Goal: Information Seeking & Learning: Find specific fact

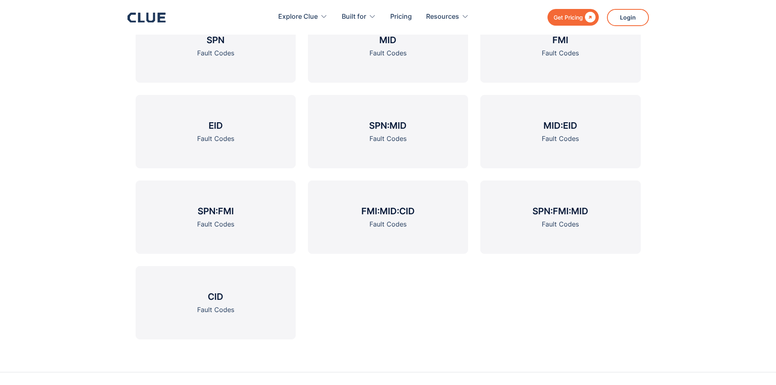
scroll to position [1064, 0]
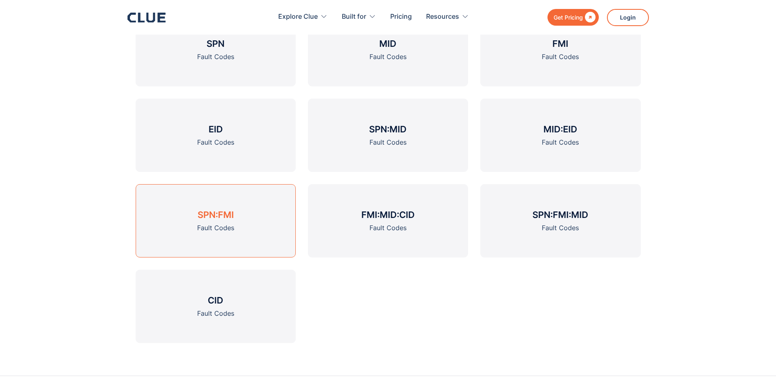
click at [231, 214] on h3 "SPN:FMI" at bounding box center [216, 215] width 36 height 12
click at [219, 45] on h3 "SPN" at bounding box center [216, 43] width 18 height 12
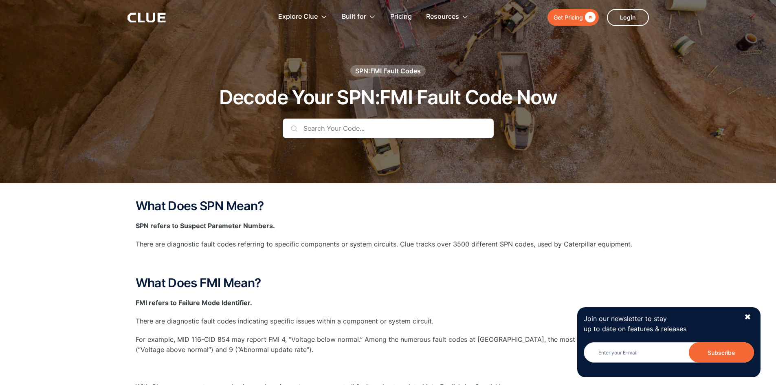
click at [360, 130] on input "text" at bounding box center [388, 129] width 211 height 20
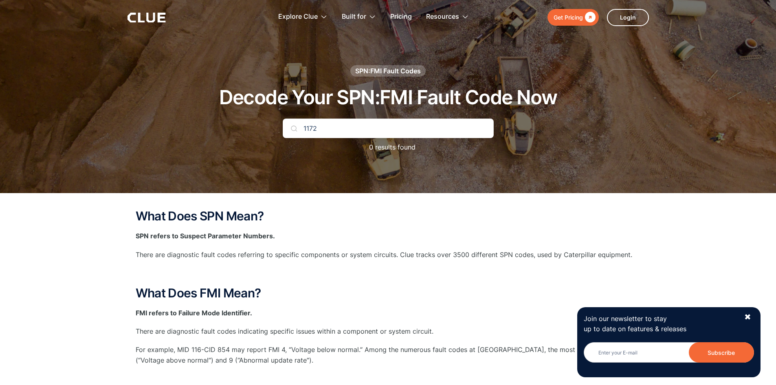
type input "1172"
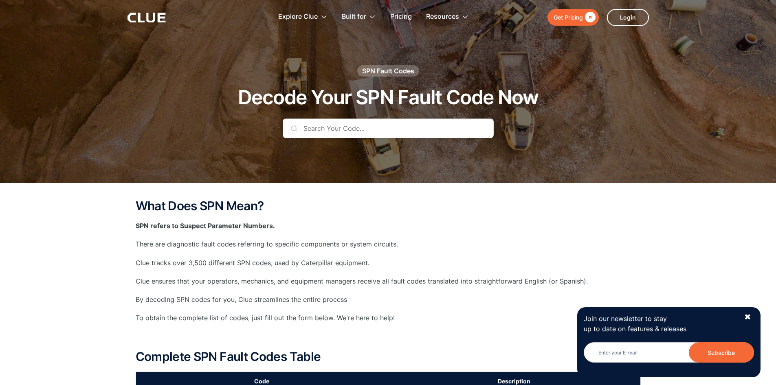
click at [370, 128] on input "text" at bounding box center [388, 129] width 211 height 20
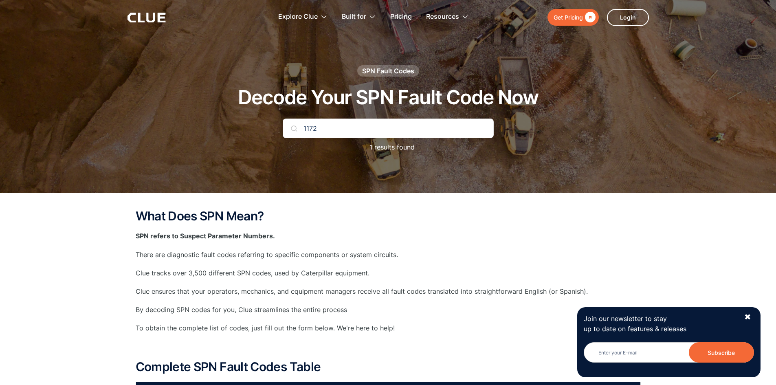
type input "1172"
drag, startPoint x: 745, startPoint y: 2, endPoint x: 487, endPoint y: 55, distance: 263.1
click at [487, 55] on div at bounding box center [388, 96] width 776 height 193
